Goal: Entertainment & Leisure: Consume media (video, audio)

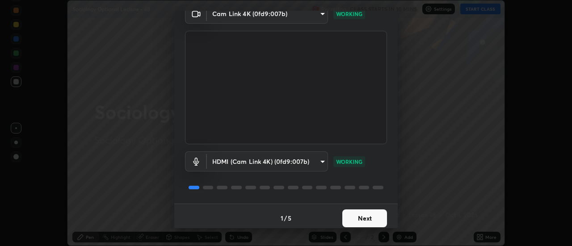
scroll to position [47, 0]
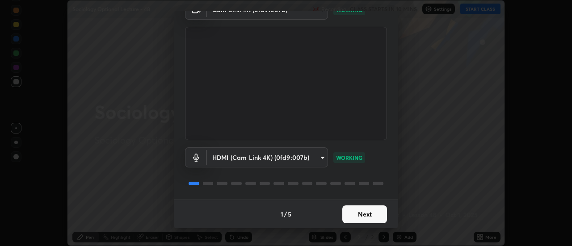
click at [362, 216] on button "Next" at bounding box center [364, 215] width 45 height 18
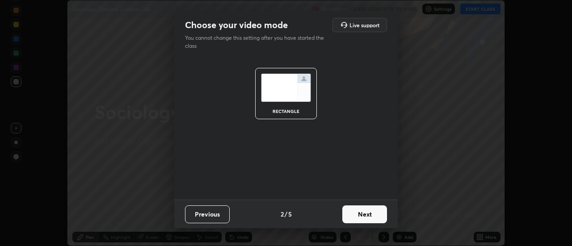
scroll to position [0, 0]
click at [362, 215] on button "Next" at bounding box center [364, 215] width 45 height 18
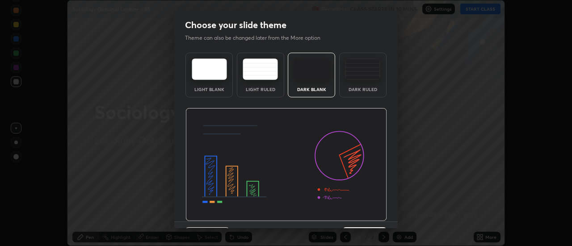
scroll to position [22, 0]
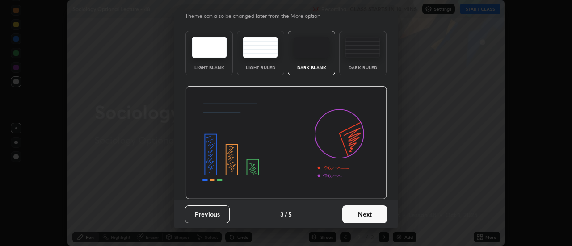
click at [359, 216] on button "Next" at bounding box center [364, 215] width 45 height 18
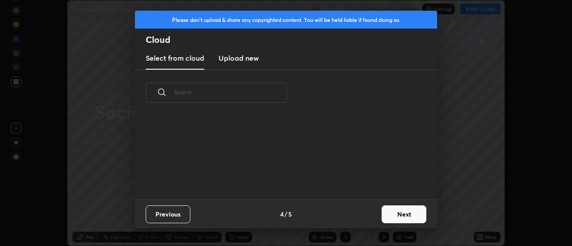
click at [357, 217] on div "Previous 4 / 5 Next" at bounding box center [286, 214] width 302 height 29
click at [395, 218] on button "Next" at bounding box center [404, 215] width 45 height 18
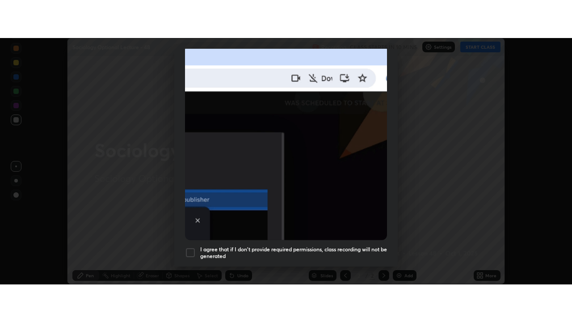
scroll to position [229, 0]
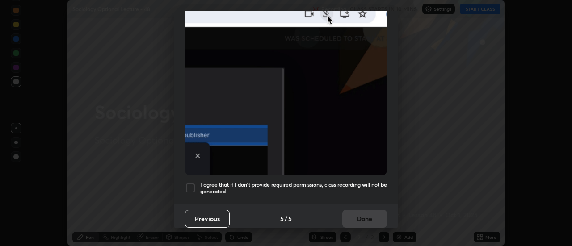
click at [185, 187] on div at bounding box center [190, 188] width 11 height 11
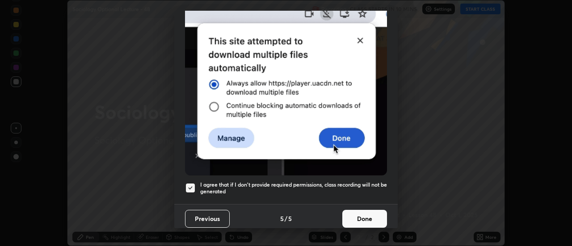
click at [365, 212] on button "Done" at bounding box center [364, 219] width 45 height 18
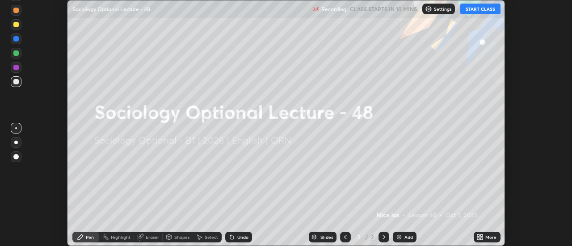
click at [483, 238] on icon at bounding box center [482, 239] width 2 height 2
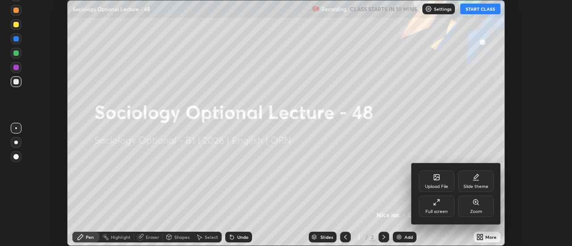
click at [442, 206] on div "Full screen" at bounding box center [437, 206] width 36 height 21
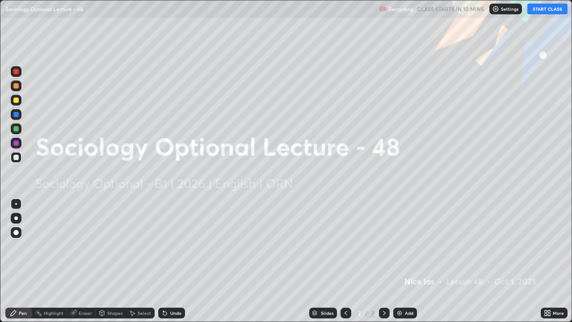
scroll to position [322, 572]
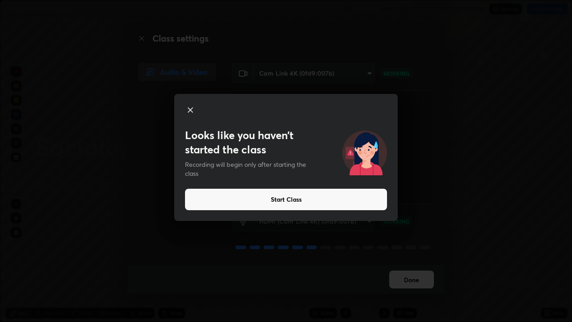
click at [286, 201] on button "Start Class" at bounding box center [286, 199] width 202 height 21
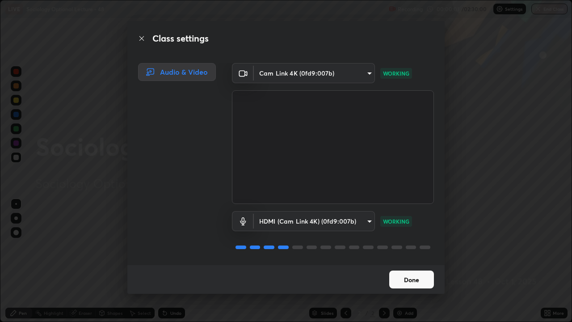
click at [406, 246] on button "Done" at bounding box center [411, 279] width 45 height 18
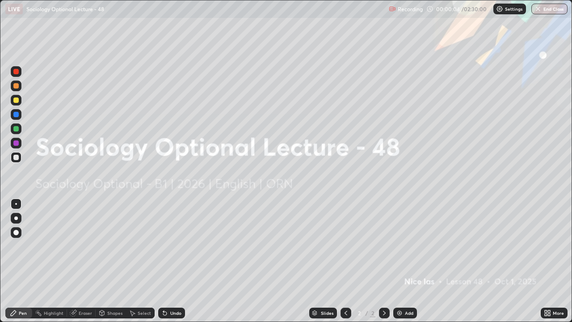
click at [399, 246] on img at bounding box center [399, 312] width 7 height 7
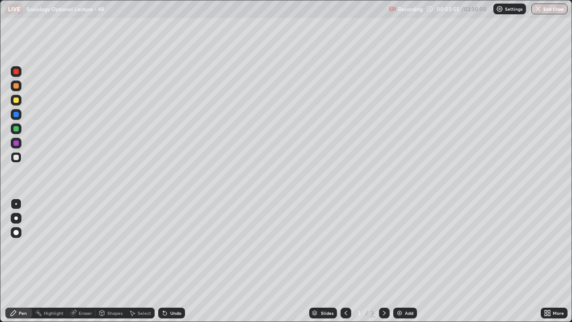
click at [79, 246] on div "Eraser" at bounding box center [85, 313] width 13 height 4
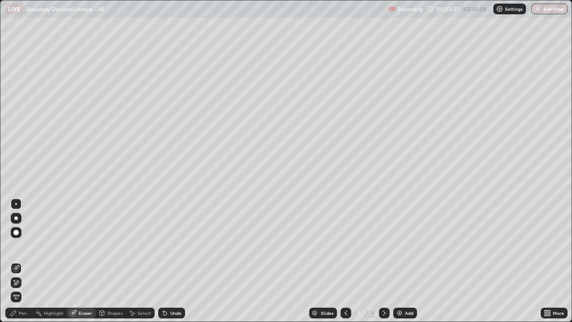
click at [12, 246] on icon at bounding box center [13, 312] width 7 height 7
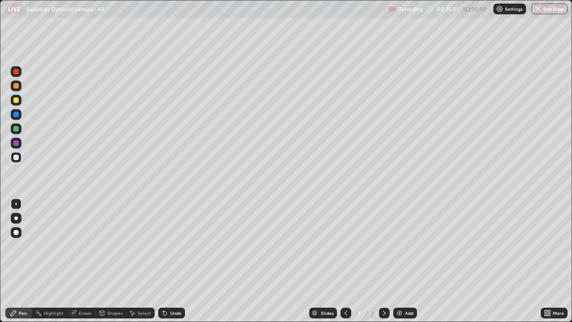
click at [398, 246] on img at bounding box center [399, 312] width 7 height 7
click at [399, 246] on img at bounding box center [399, 312] width 7 height 7
click at [398, 246] on img at bounding box center [399, 312] width 7 height 7
click at [344, 246] on icon at bounding box center [345, 312] width 7 height 7
click at [398, 246] on img at bounding box center [399, 312] width 7 height 7
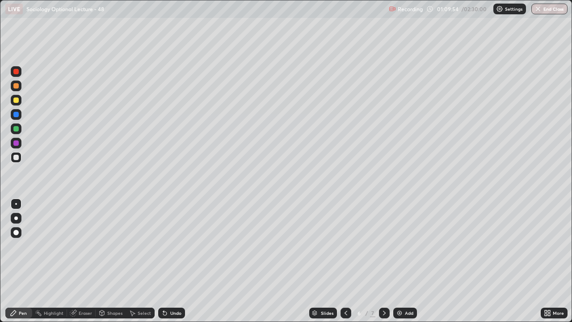
click at [83, 246] on div "Eraser" at bounding box center [85, 313] width 13 height 4
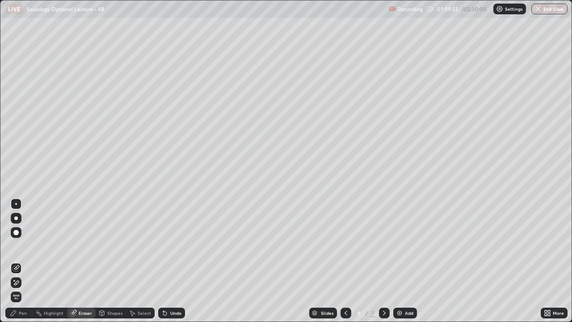
click at [20, 246] on div "Pen" at bounding box center [23, 313] width 8 height 4
